Goal: Task Accomplishment & Management: Use online tool/utility

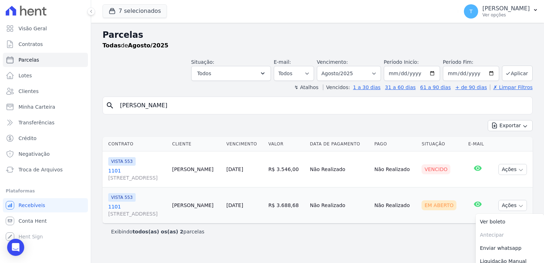
select select
drag, startPoint x: 199, startPoint y: 106, endPoint x: 109, endPoint y: 116, distance: 90.2
click at [110, 116] on div "search Grasielle de Souza Fernandes Exportar Exportar PDF Exportar CSV Contrato…" at bounding box center [317, 167] width 430 height 143
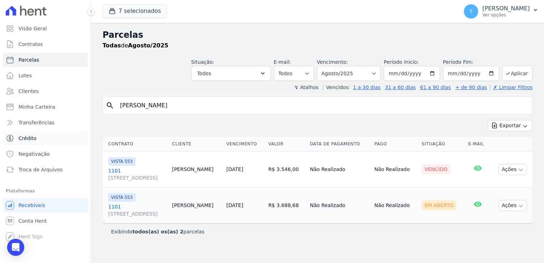
paste input "[PERSON_NAME] [PERSON_NAME] do [PERSON_NAME] [PERSON_NAME]"
type input "[PERSON_NAME] [PERSON_NAME] do [PERSON_NAME] [PERSON_NAME]"
select select
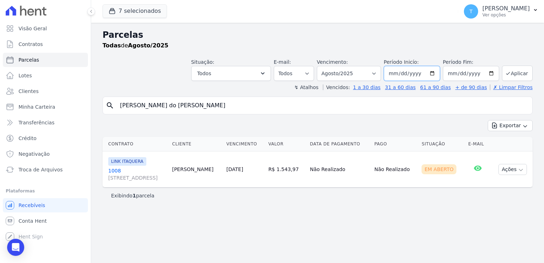
click at [434, 73] on input "2025-08-01" at bounding box center [412, 73] width 56 height 15
type input "[DATE]"
click at [515, 76] on button "Aplicar" at bounding box center [517, 72] width 31 height 15
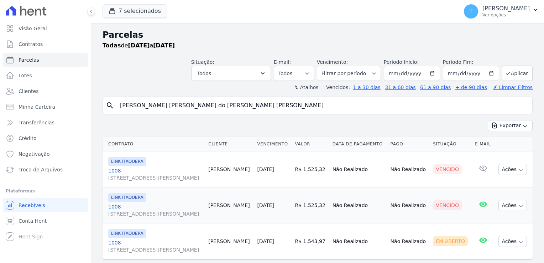
select select
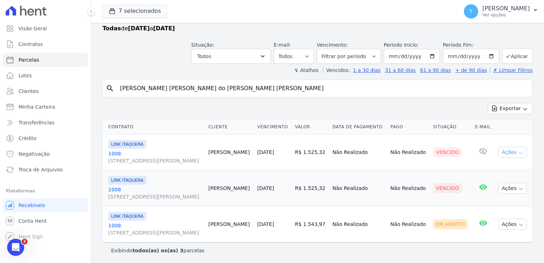
click at [519, 152] on icon "button" at bounding box center [521, 153] width 4 height 2
click at [32, 172] on span "Troca de Arquivos" at bounding box center [41, 169] width 44 height 7
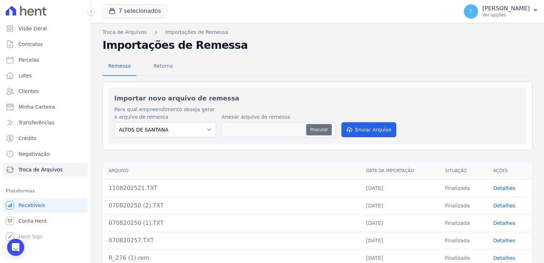
click at [317, 131] on button "Procurar" at bounding box center [319, 129] width 26 height 11
type input "110820257.TXT"
click at [364, 129] on button "Enviar Arquivo" at bounding box center [368, 129] width 55 height 15
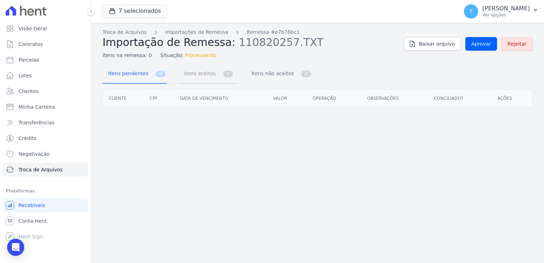
click at [193, 76] on span "Itens aceitos" at bounding box center [198, 73] width 37 height 14
click at [482, 43] on span "Aprovar" at bounding box center [481, 43] width 20 height 7
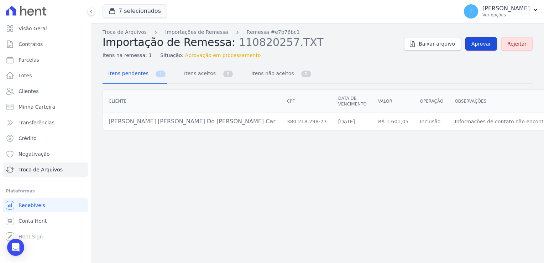
click at [482, 41] on span "Aprovar" at bounding box center [481, 43] width 20 height 7
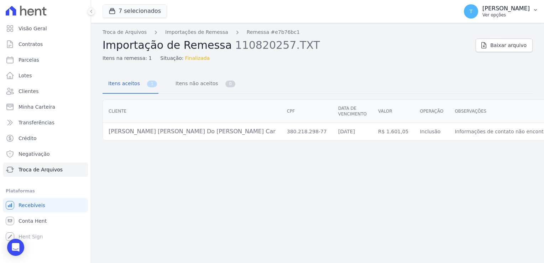
click at [482, 9] on p "[PERSON_NAME]" at bounding box center [505, 8] width 47 height 7
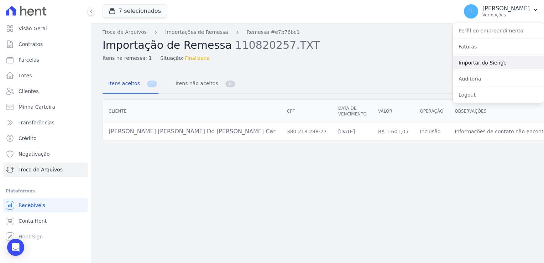
click at [461, 62] on link "Importar do Sienge" at bounding box center [498, 62] width 91 height 13
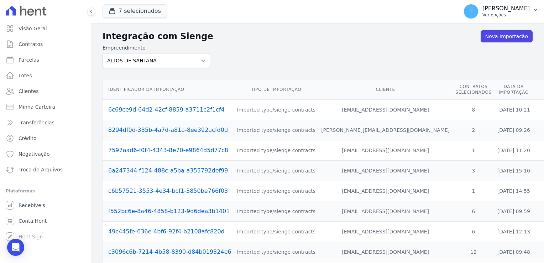
click at [489, 12] on p "Ver opções" at bounding box center [505, 15] width 47 height 6
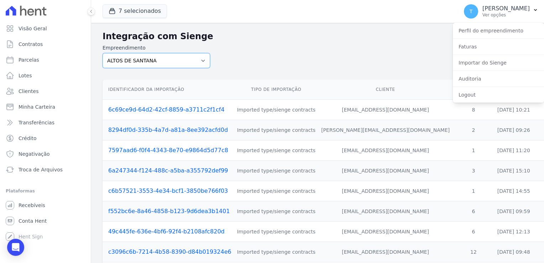
click at [202, 61] on select "ALTOS DE SANTANA Arcos Itaquera ARTE VILA MATILDE BOSQUE CLUB Inspire LINK ITAQ…" at bounding box center [155, 60] width 107 height 15
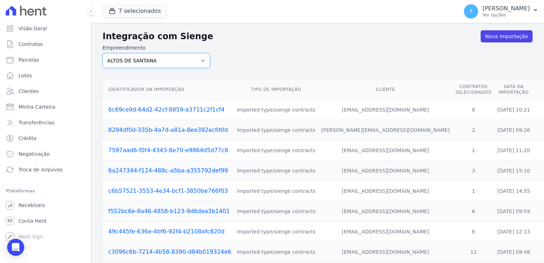
select select "798d34ef-1a76-4a01-aecd-278a2202ade3"
click at [102, 53] on select "ALTOS DE SANTANA Arcos Itaquera ARTE VILA MATILDE BOSQUE CLUB Inspire LINK ITAQ…" at bounding box center [155, 60] width 107 height 15
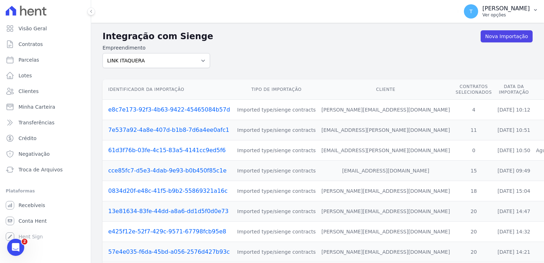
click at [489, 12] on p "Ver opções" at bounding box center [505, 15] width 47 height 6
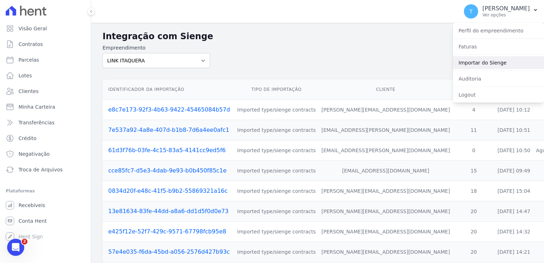
click at [487, 62] on link "Importar do Sienge" at bounding box center [498, 62] width 91 height 13
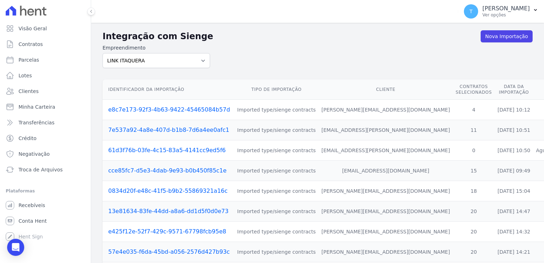
click at [174, 149] on link "61d3f76b-03fe-4c15-83a5-4141cc9ed5f6" at bounding box center [166, 150] width 117 height 7
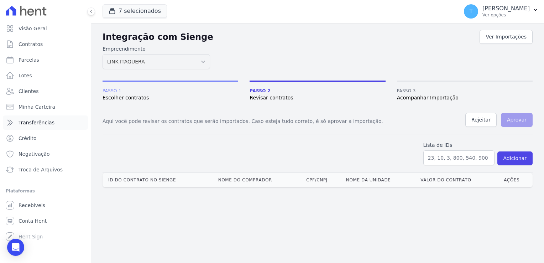
click at [56, 121] on link "Transferências" at bounding box center [45, 122] width 85 height 14
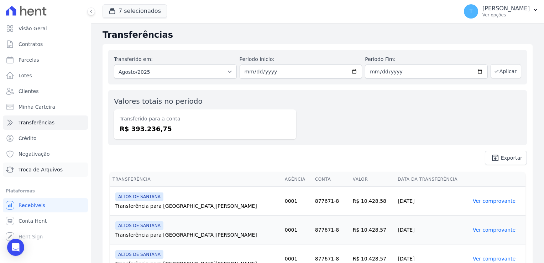
click at [65, 168] on link "Troca de Arquivos" at bounding box center [45, 169] width 85 height 14
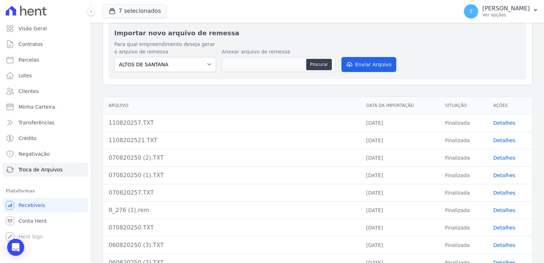
scroll to position [71, 0]
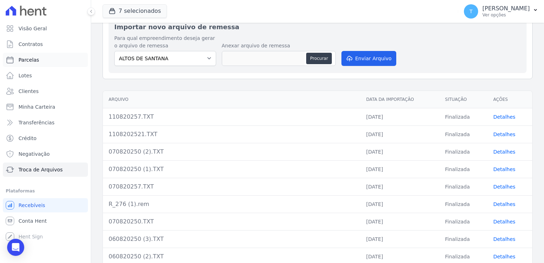
click at [26, 62] on span "Parcelas" at bounding box center [29, 59] width 21 height 7
select select
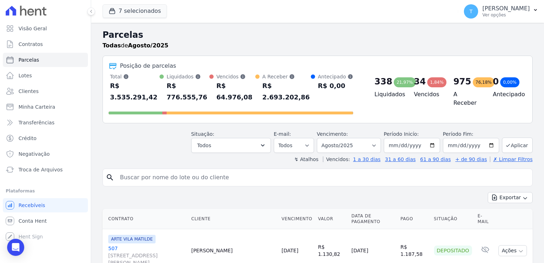
click at [152, 170] on input "search" at bounding box center [322, 177] width 413 height 14
paste input "Roberto Carlos Santana do Nascimento Cardoso"
type input "Roberto Carlos Santana do Nascimento Cardoso"
select select
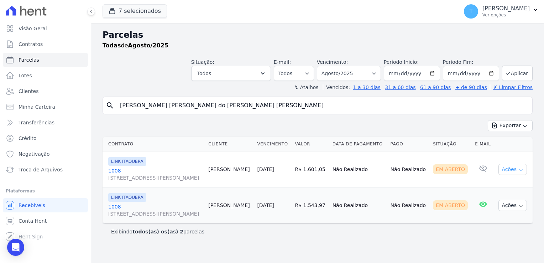
click at [523, 170] on icon "button" at bounding box center [521, 170] width 6 height 6
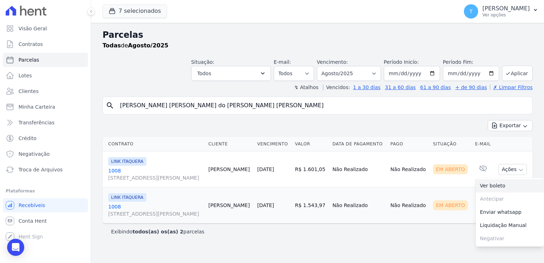
click at [484, 185] on link "Ver boleto" at bounding box center [509, 185] width 68 height 13
click at [55, 169] on span "Troca de Arquivos" at bounding box center [41, 169] width 44 height 7
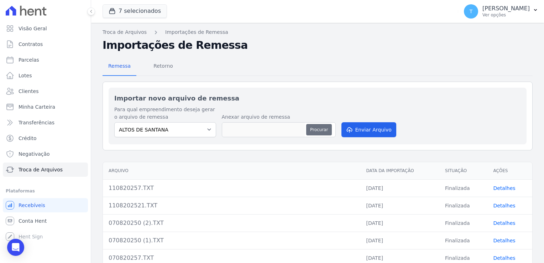
click at [314, 127] on button "Procurar" at bounding box center [319, 129] width 26 height 11
click at [206, 128] on select "ALTOS DE SANTANA Arcos Itaquera ARTE VILA MATILDE BOSQUE CLUB Inspire LINK ITAQ…" at bounding box center [165, 129] width 102 height 15
select select "608a0505-5729-491c-8a4a-236dc5ec7f7f"
click at [114, 122] on select "ALTOS DE SANTANA Arcos Itaquera ARTE VILA MATILDE BOSQUE CLUB Inspire LINK ITAQ…" at bounding box center [165, 129] width 102 height 15
click at [313, 132] on button "Procurar" at bounding box center [319, 129] width 26 height 11
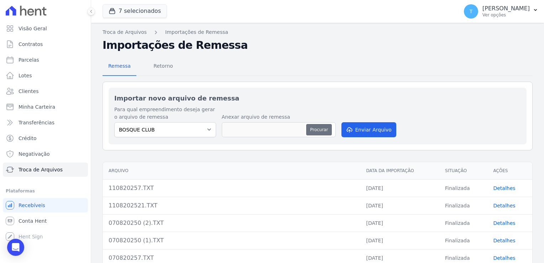
type input "1108202514.TXT"
click at [365, 131] on button "Enviar Arquivo" at bounding box center [368, 129] width 55 height 15
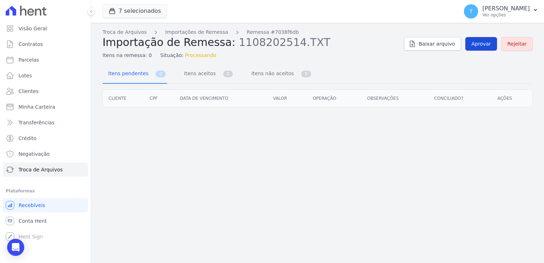
click at [480, 43] on span "Aprovar" at bounding box center [481, 43] width 20 height 7
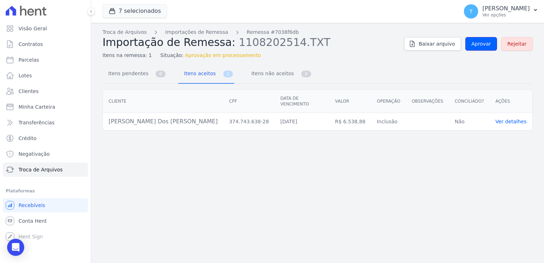
click at [480, 43] on span "Aprovar" at bounding box center [481, 43] width 20 height 7
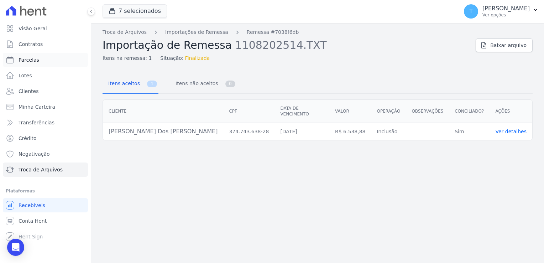
click at [28, 62] on span "Parcelas" at bounding box center [29, 59] width 21 height 7
select select
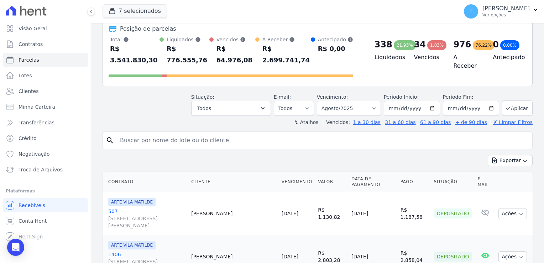
scroll to position [36, 0]
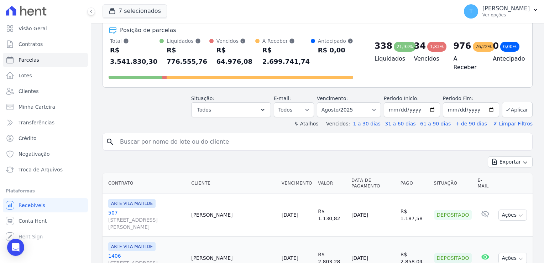
click at [167, 134] on input "search" at bounding box center [322, 141] width 413 height 14
paste input "Guilherme Henrique de Oliveira dos Reis"
type input "Guilherme Henrique de Oliveira dos Reis"
select select
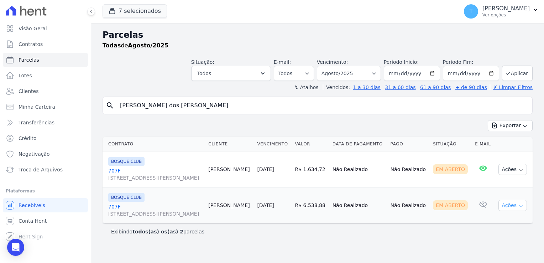
click at [519, 205] on icon "button" at bounding box center [521, 206] width 4 height 2
click at [498, 221] on link "Ver boleto" at bounding box center [509, 221] width 68 height 13
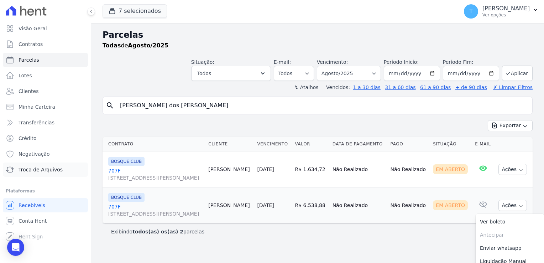
click at [34, 169] on span "Troca de Arquivos" at bounding box center [41, 169] width 44 height 7
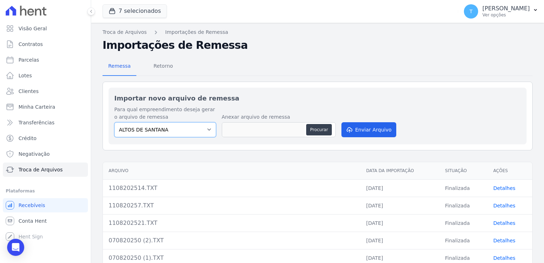
click at [182, 130] on select "ALTOS DE SANTANA Arcos Itaquera ARTE VILA MATILDE BOSQUE CLUB Inspire LINK ITAQ…" at bounding box center [165, 129] width 102 height 15
select select "f2036c47-f869-4cf7-aa49-d68e524f2024"
click at [114, 122] on select "ALTOS DE SANTANA Arcos Itaquera ARTE VILA MATILDE BOSQUE CLUB Inspire LINK ITAQ…" at bounding box center [165, 129] width 102 height 15
click at [314, 129] on button "Procurar" at bounding box center [319, 129] width 26 height 11
type input "110820250.TXT"
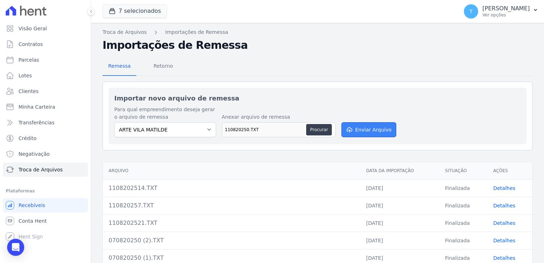
click at [363, 130] on button "Enviar Arquivo" at bounding box center [368, 129] width 55 height 15
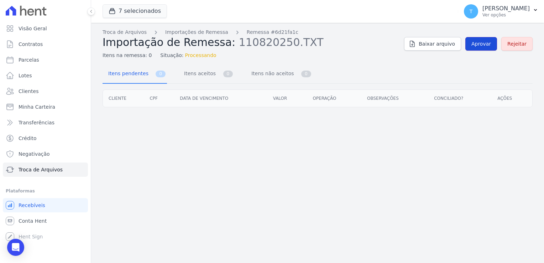
click at [489, 43] on span "Aprovar" at bounding box center [481, 43] width 20 height 7
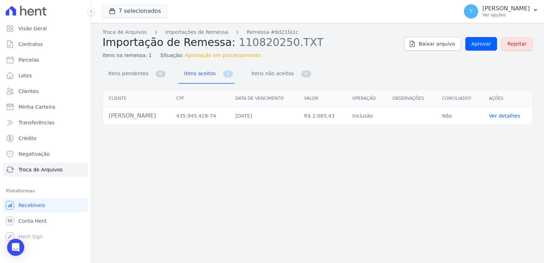
click at [489, 43] on span "Aprovar" at bounding box center [481, 43] width 20 height 7
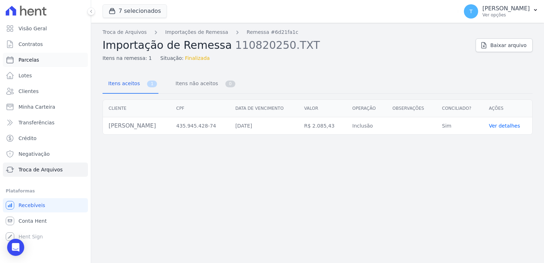
click at [27, 62] on span "Parcelas" at bounding box center [29, 59] width 21 height 7
select select
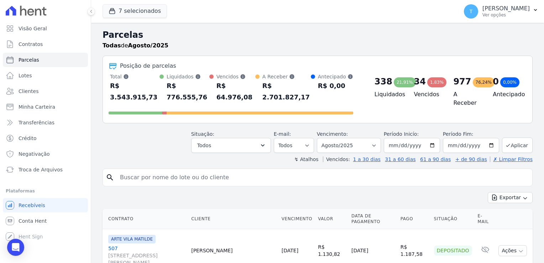
click at [137, 170] on input "search" at bounding box center [322, 177] width 413 height 14
paste input "Fabiana Rodrigues Simões"
type input "Fabiana Rodrigues Simões"
select select
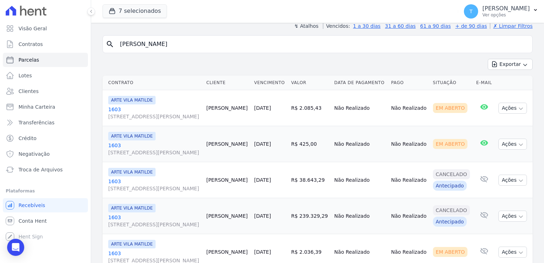
scroll to position [71, 0]
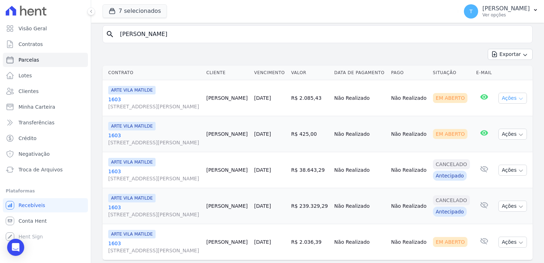
click at [518, 99] on icon "button" at bounding box center [521, 99] width 6 height 6
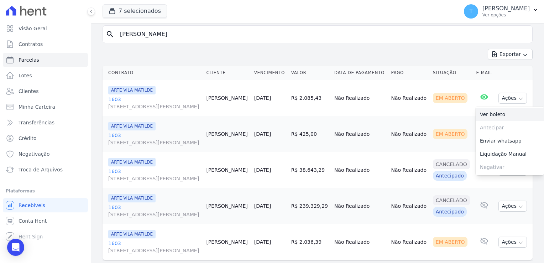
click at [486, 115] on link "Ver boleto" at bounding box center [509, 114] width 68 height 13
drag, startPoint x: 200, startPoint y: 33, endPoint x: 97, endPoint y: 38, distance: 102.9
click at [97, 38] on div "Parcelas Todas de Agosto/2025 Situação: Agendado Em Aberto Pago Processando Can…" at bounding box center [317, 117] width 453 height 330
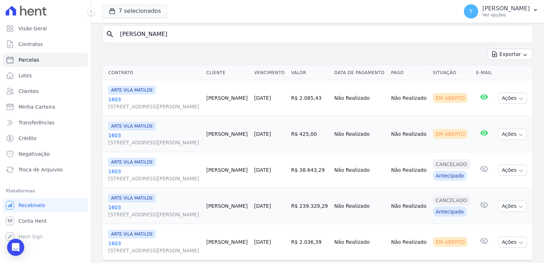
paste input "Elisiane Evangelista de Sousa"
type input "Elisiane Evangelista de Sousa"
select select
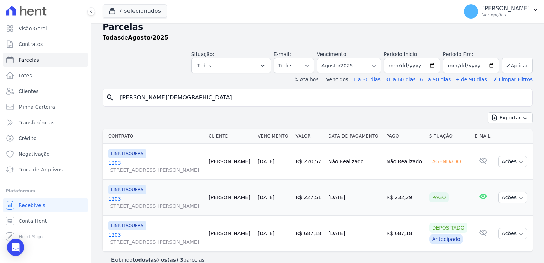
scroll to position [17, 0]
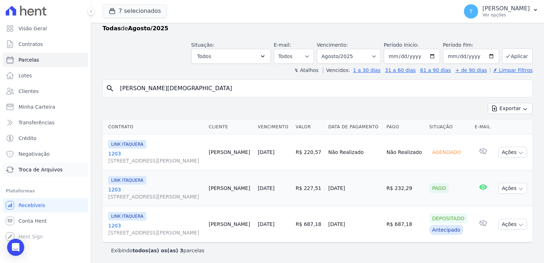
click at [35, 173] on span "Troca de Arquivos" at bounding box center [41, 169] width 44 height 7
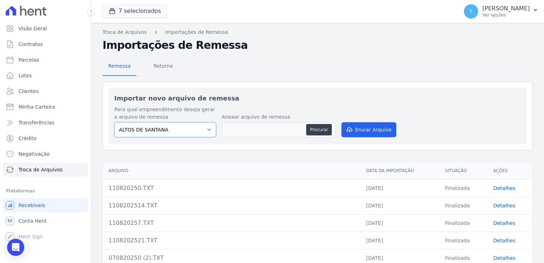
click at [207, 132] on select "ALTOS DE SANTANA Arcos Itaquera ARTE VILA MATILDE BOSQUE CLUB Inspire LINK ITAQ…" at bounding box center [165, 129] width 102 height 15
select select "798d34ef-1a76-4a01-aecd-278a2202ade3"
click at [114, 122] on select "ALTOS DE SANTANA Arcos Itaquera ARTE VILA MATILDE BOSQUE CLUB Inspire LINK ITAQ…" at bounding box center [165, 129] width 102 height 15
click at [314, 130] on button "Procurar" at bounding box center [319, 129] width 26 height 11
type input "110820257 (1).TXT"
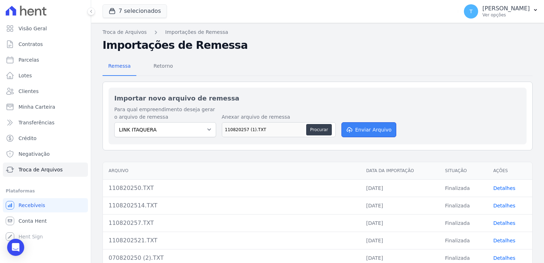
click at [370, 129] on button "Enviar Arquivo" at bounding box center [368, 129] width 55 height 15
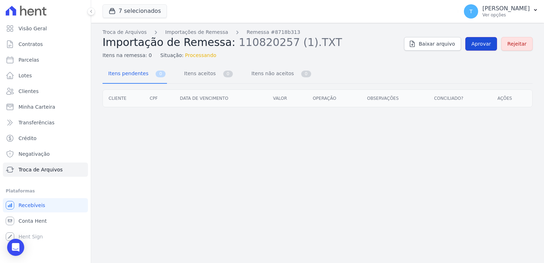
click at [478, 47] on span "Aprovar" at bounding box center [481, 43] width 20 height 7
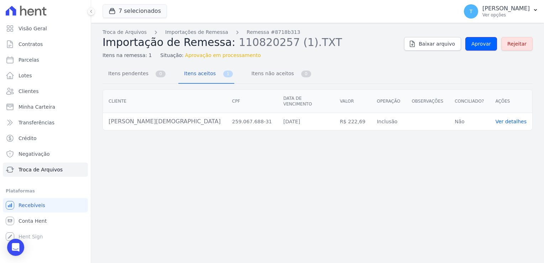
click at [478, 47] on span "Aprovar" at bounding box center [481, 43] width 20 height 7
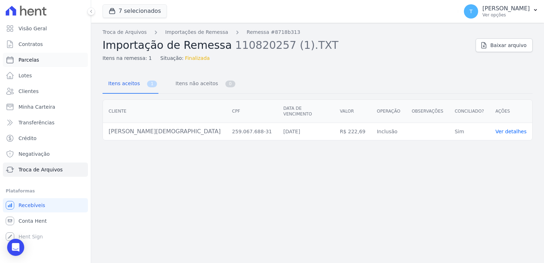
click at [41, 60] on link "Parcelas" at bounding box center [45, 60] width 85 height 14
select select
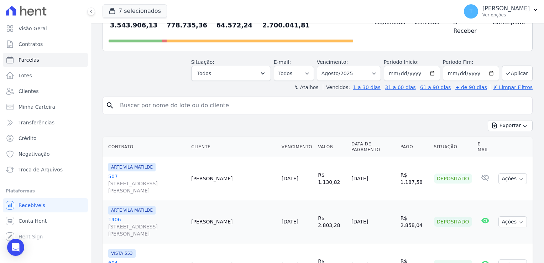
scroll to position [71, 0]
click at [174, 99] on input "search" at bounding box center [322, 106] width 413 height 14
paste input "Elisiane Evangelista de Sousa"
type input "Elisiane Evangelista de Sousa"
select select
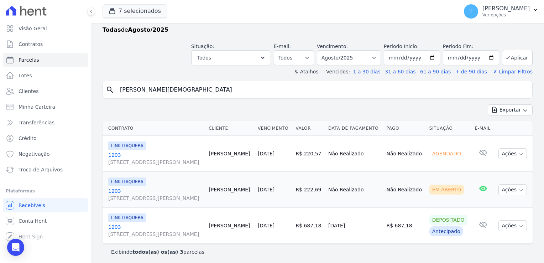
scroll to position [17, 0]
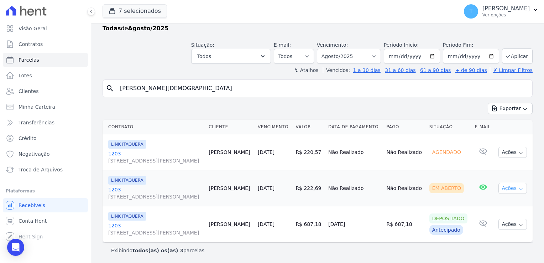
click at [519, 188] on icon "button" at bounding box center [521, 189] width 4 height 2
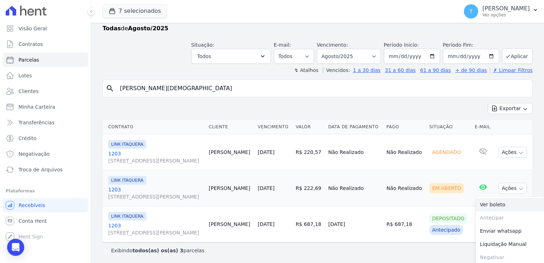
click at [506, 203] on link "Ver boleto" at bounding box center [509, 204] width 68 height 13
drag, startPoint x: 201, startPoint y: 86, endPoint x: 104, endPoint y: 87, distance: 96.4
click at [104, 87] on div "search Elisiane Evangelista de Sousa" at bounding box center [317, 88] width 430 height 18
paste input "Lucas Marinho Goes"
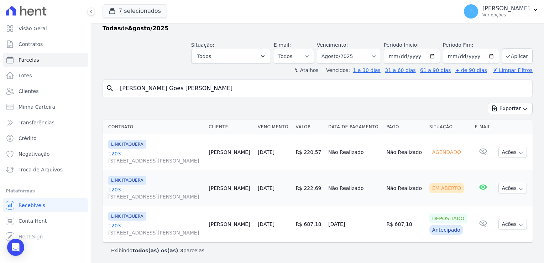
type input "[PERSON_NAME] Goes [PERSON_NAME]"
click at [430, 53] on input "2025-08-01" at bounding box center [412, 56] width 56 height 15
type input "[DATE]"
click at [516, 56] on button "Aplicar" at bounding box center [517, 55] width 31 height 15
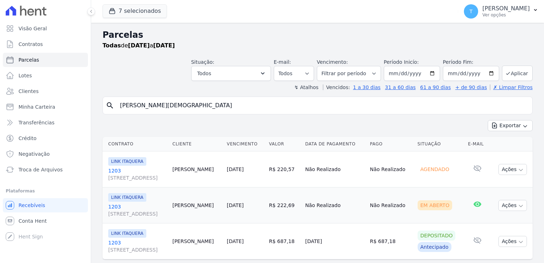
select select
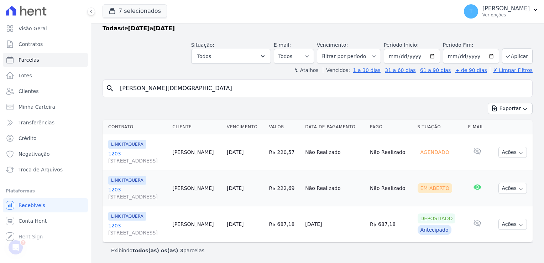
drag, startPoint x: 204, startPoint y: 88, endPoint x: 110, endPoint y: 90, distance: 94.0
click at [105, 90] on div "search Elisiane Evangelista de Sousa" at bounding box center [317, 88] width 430 height 18
type input "lucas marinho"
click at [487, 103] on button "Exportar" at bounding box center [509, 108] width 45 height 11
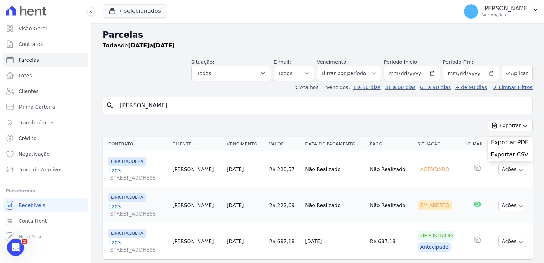
drag, startPoint x: 164, startPoint y: 106, endPoint x: 97, endPoint y: 104, distance: 66.6
click at [97, 104] on div "Parcelas Todas de 01/06/2025 a 31/08/2025 Situação: Agendado Em Aberto Pago Pro…" at bounding box center [317, 152] width 453 height 258
paste input "Lucas Marinho Goes de Sousa"
type input "Lucas Marinho Goes de Sousa"
select select
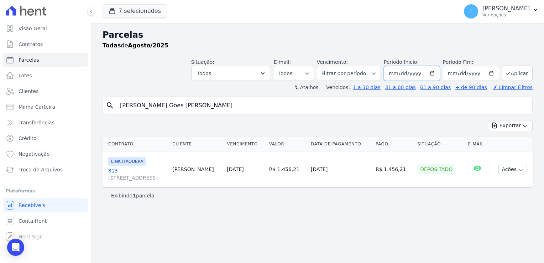
click at [436, 74] on input "2025-08-01" at bounding box center [412, 73] width 56 height 15
type input "[DATE]"
click at [522, 75] on button "Aplicar" at bounding box center [517, 72] width 31 height 15
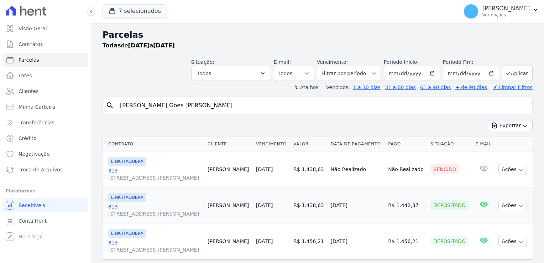
select select
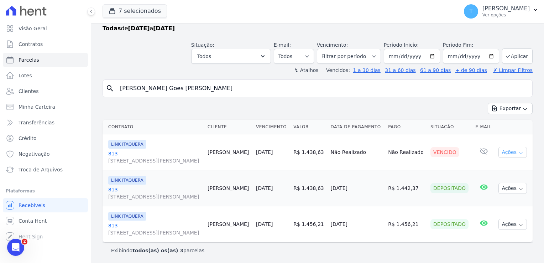
click at [518, 152] on icon "button" at bounding box center [521, 153] width 6 height 6
click at [519, 152] on icon "button" at bounding box center [521, 153] width 4 height 2
